Goal: Task Accomplishment & Management: Complete application form

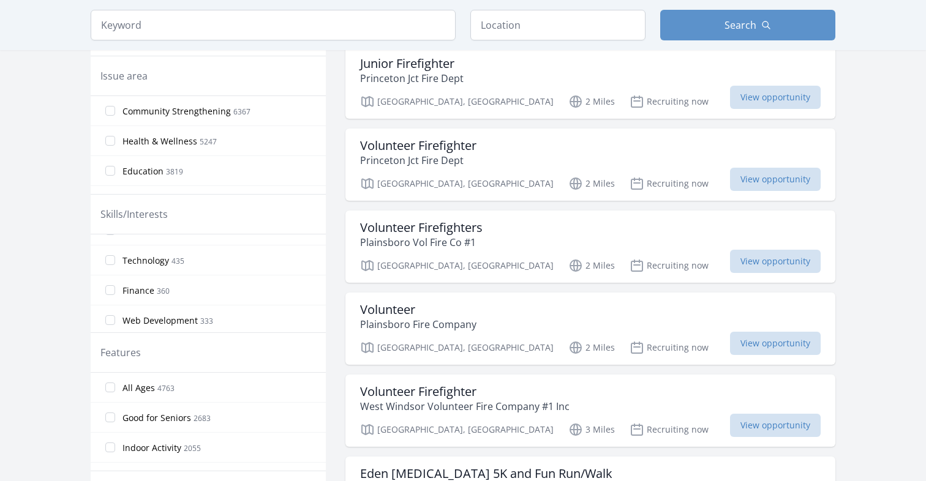
scroll to position [672, 0]
click at [114, 270] on label "Technology 435" at bounding box center [208, 267] width 235 height 24
click at [114, 270] on input "Technology 435" at bounding box center [110, 267] width 10 height 10
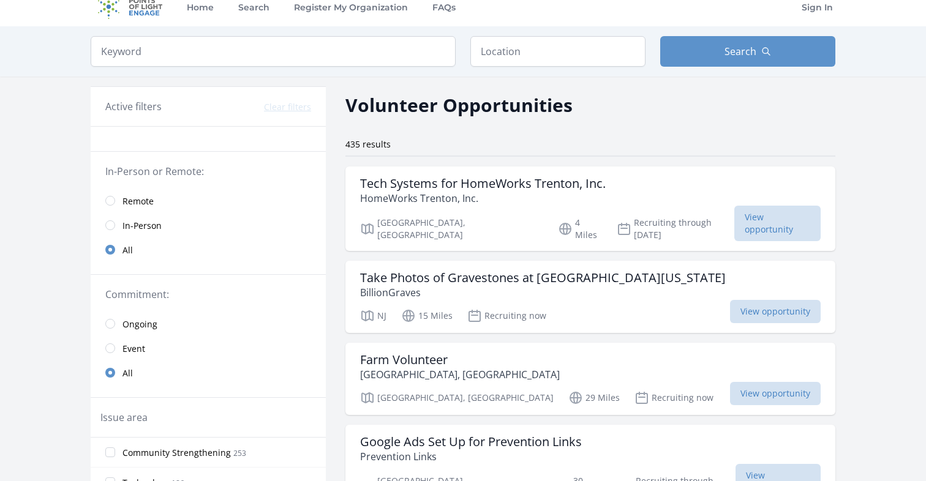
scroll to position [0, 0]
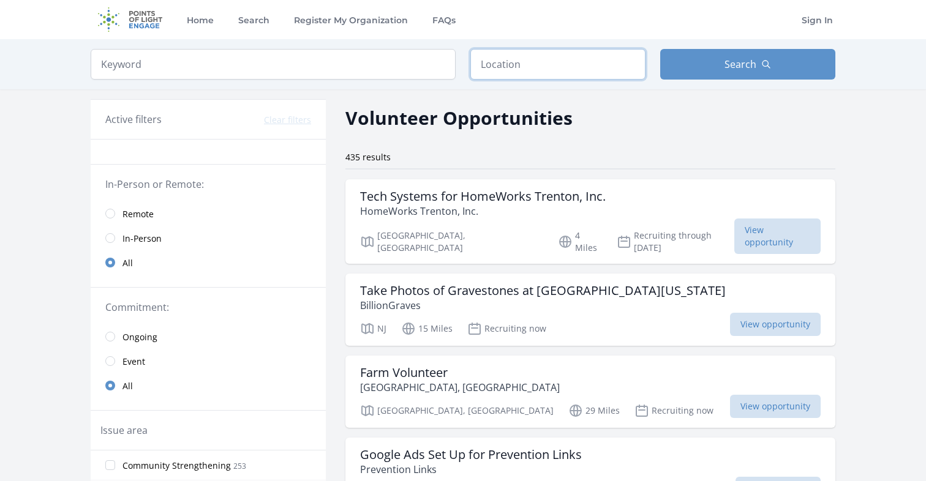
click at [560, 62] on input "text" at bounding box center [557, 64] width 175 height 31
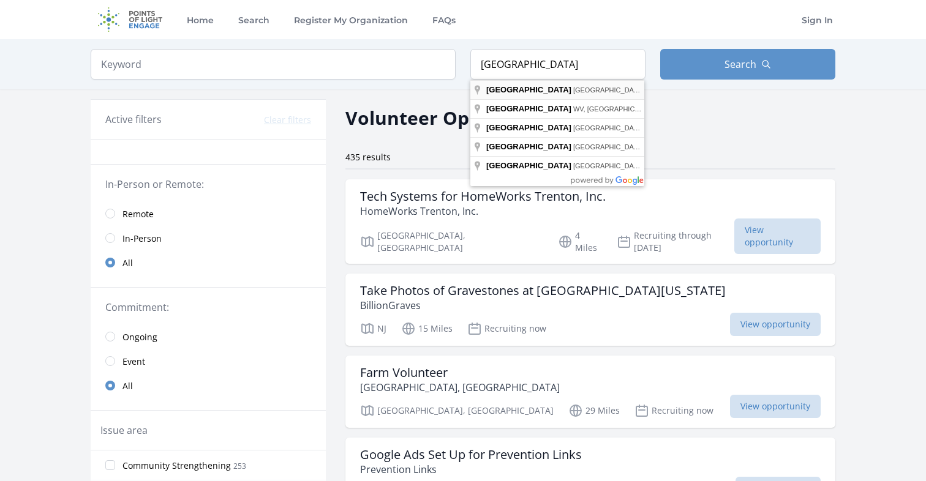
type input "Princeton, NJ, USA"
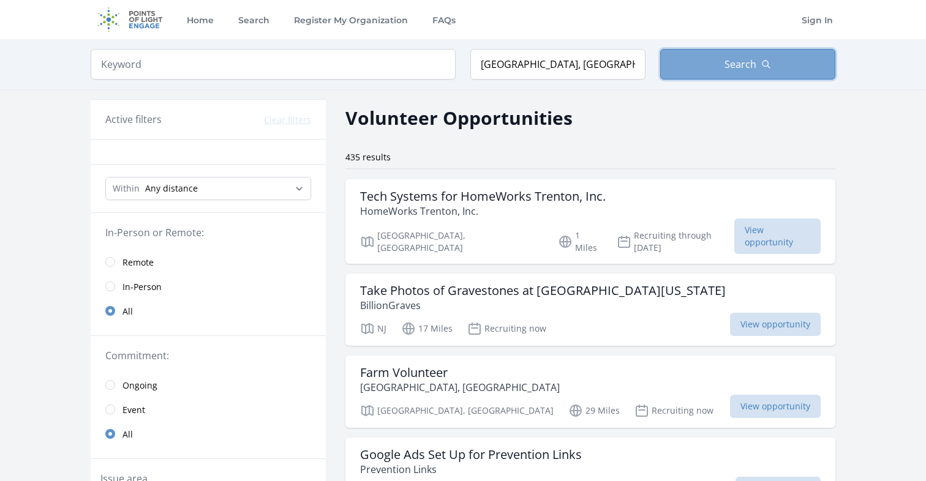
click at [722, 77] on button "Search" at bounding box center [747, 64] width 175 height 31
click at [735, 72] on button "Search" at bounding box center [747, 64] width 175 height 31
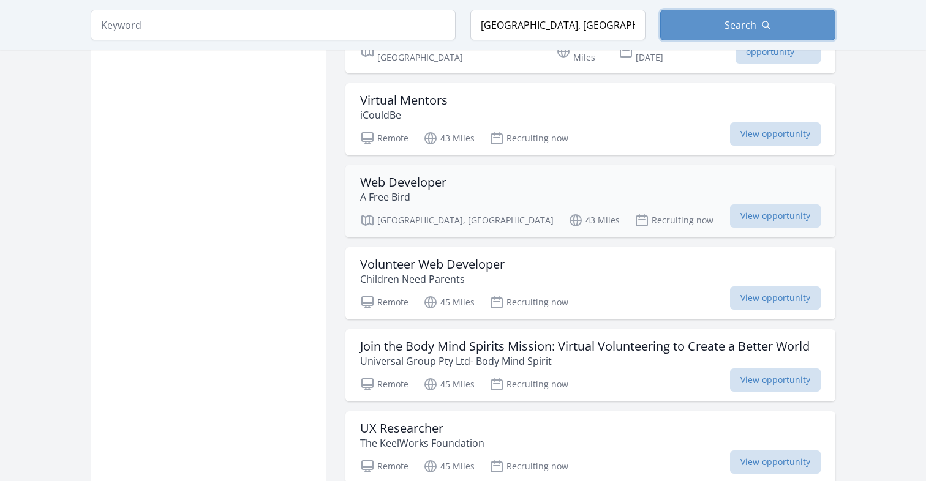
scroll to position [1325, 0]
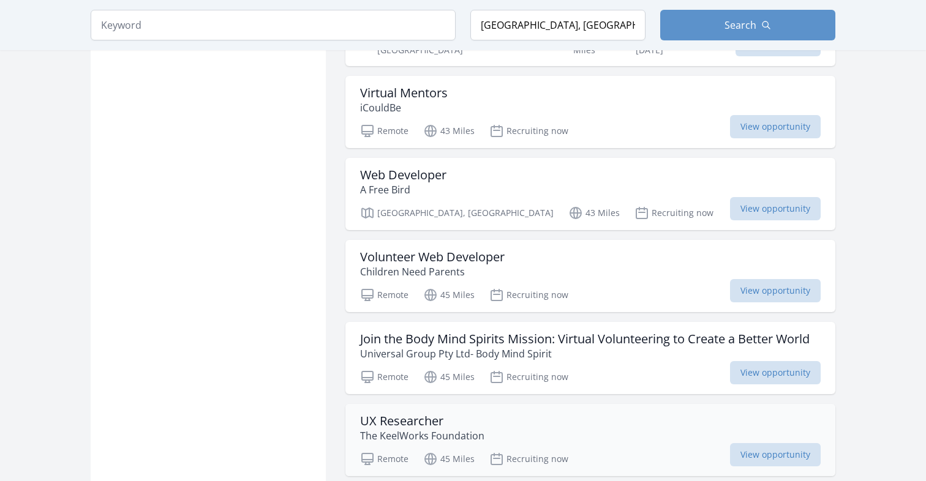
click at [411, 414] on h3 "UX Researcher" at bounding box center [422, 421] width 124 height 15
